Goal: Find specific page/section: Find specific page/section

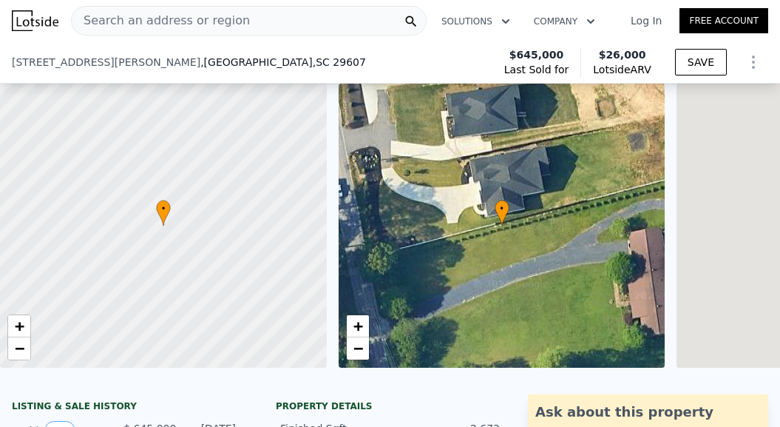
scroll to position [231, 0]
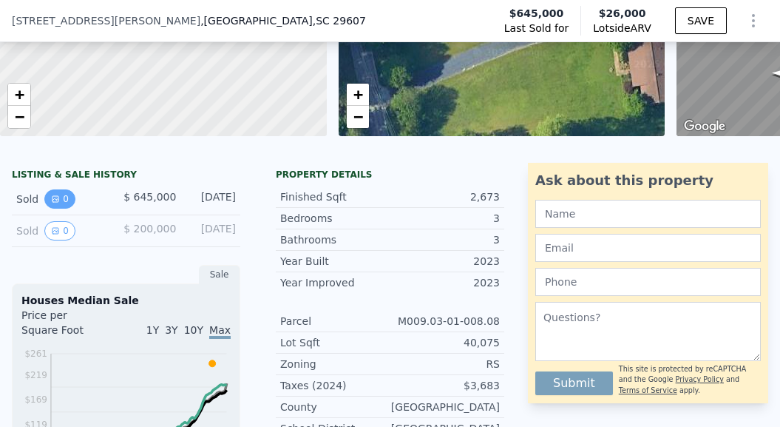
click at [63, 199] on button "0" at bounding box center [59, 198] width 31 height 19
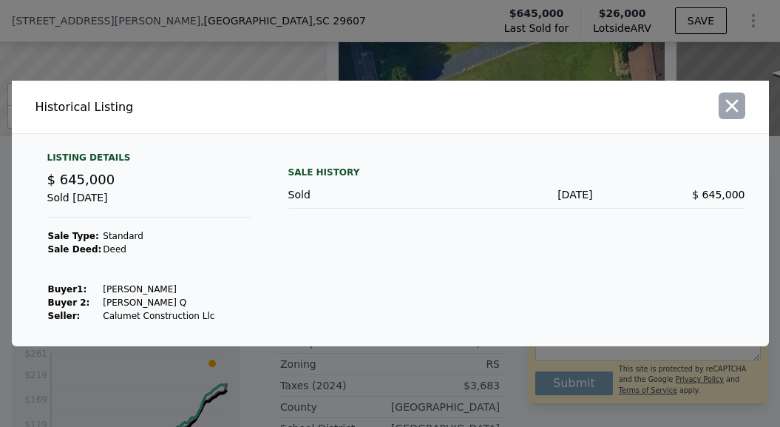
click at [736, 101] on icon "button" at bounding box center [732, 106] width 13 height 13
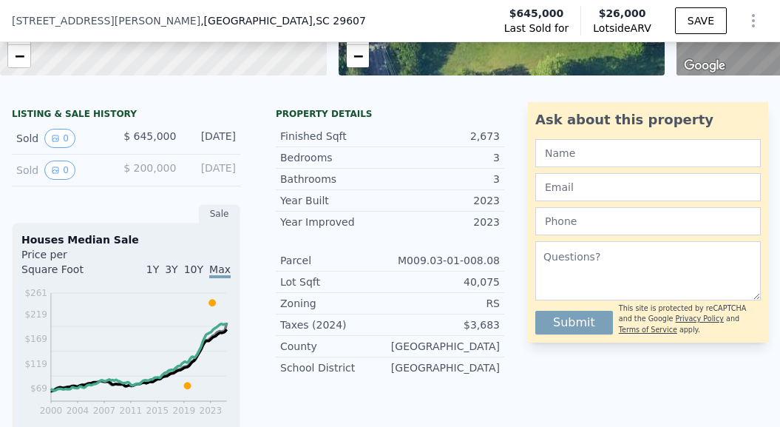
scroll to position [287, 0]
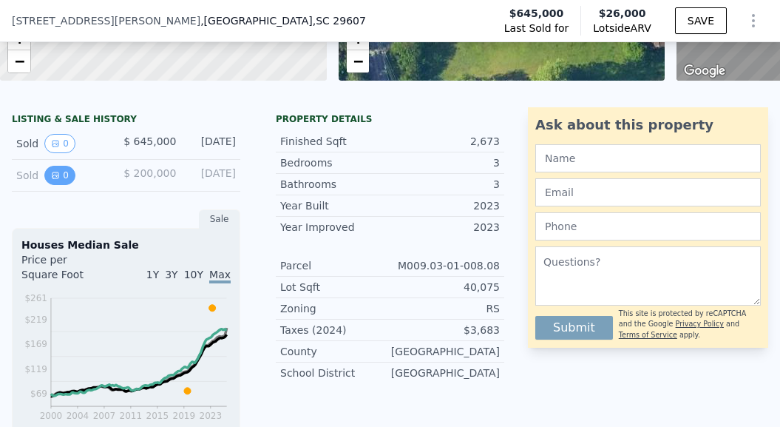
click at [58, 172] on icon "View historical data" at bounding box center [55, 175] width 9 height 9
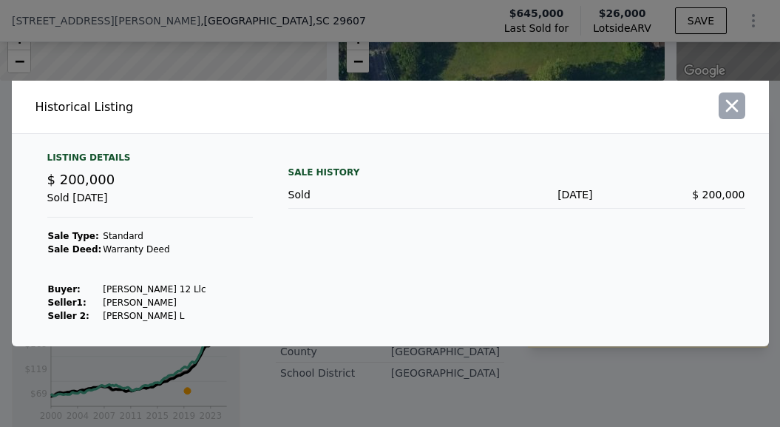
click at [737, 108] on icon "button" at bounding box center [732, 105] width 21 height 21
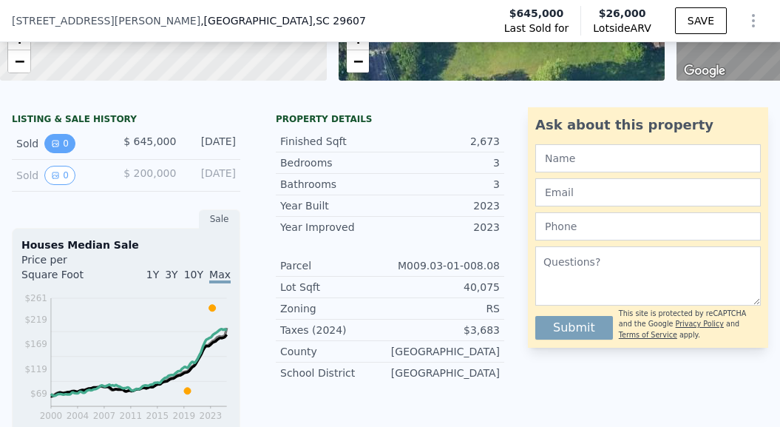
click at [58, 140] on icon "View historical data" at bounding box center [55, 143] width 9 height 9
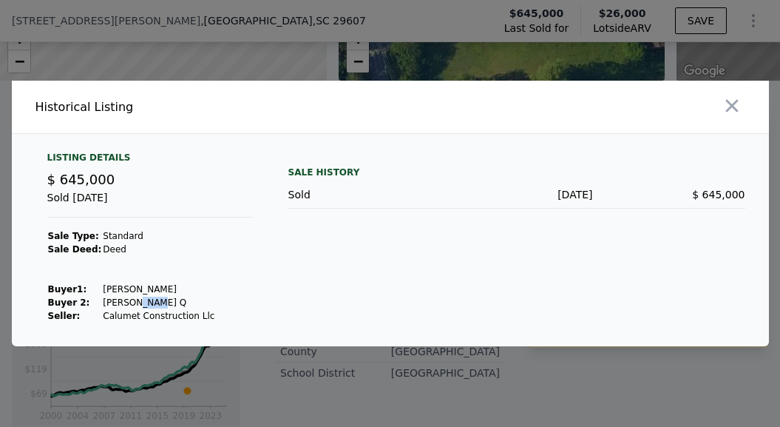
drag, startPoint x: 146, startPoint y: 302, endPoint x: 127, endPoint y: 302, distance: 18.5
click at [127, 302] on td "[PERSON_NAME] Q" at bounding box center [158, 302] width 113 height 13
copy td "[PERSON_NAME]"
click at [731, 104] on icon "button" at bounding box center [732, 106] width 13 height 13
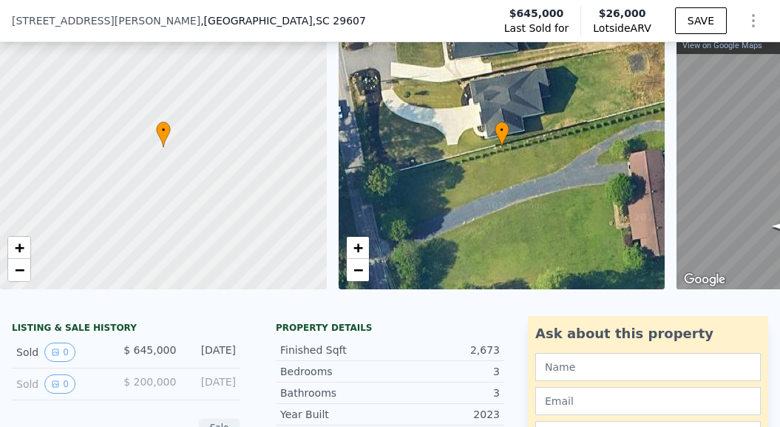
scroll to position [0, 0]
